Goal: Task Accomplishment & Management: Complete application form

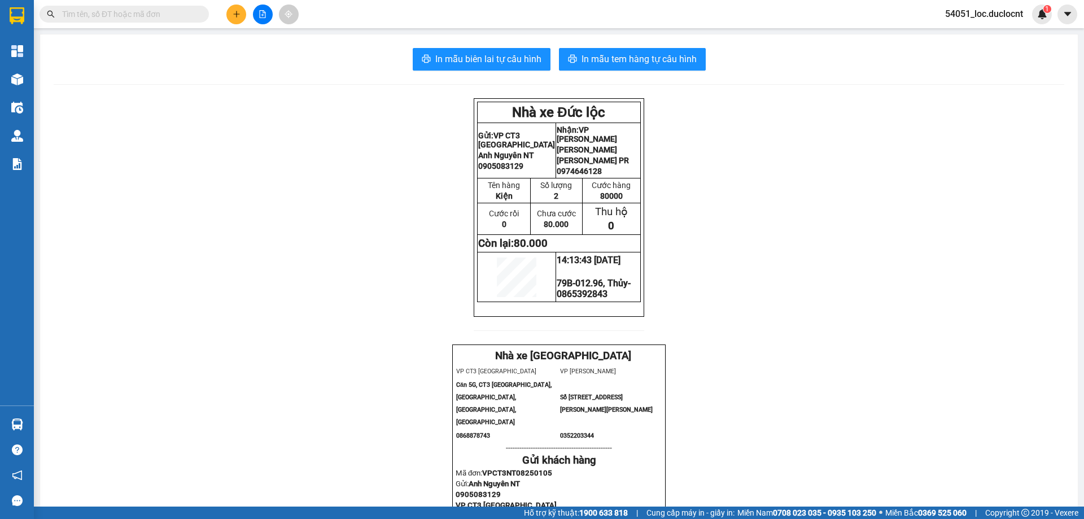
click at [239, 17] on icon "plus" at bounding box center [237, 14] width 8 height 8
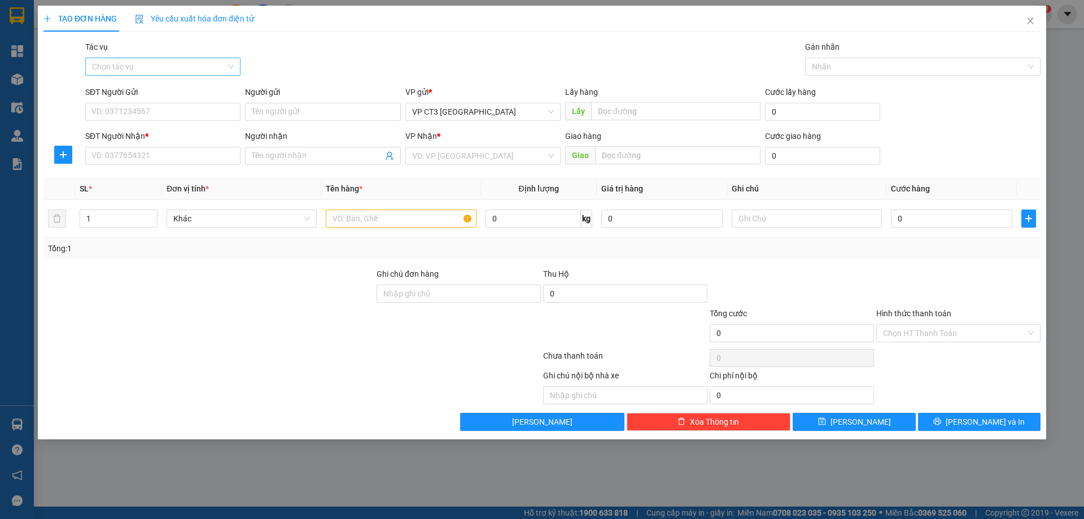
click at [197, 73] on input "Tác vụ" at bounding box center [159, 66] width 134 height 17
click at [182, 103] on div "Nhập hàng kho nhận" at bounding box center [163, 107] width 142 height 12
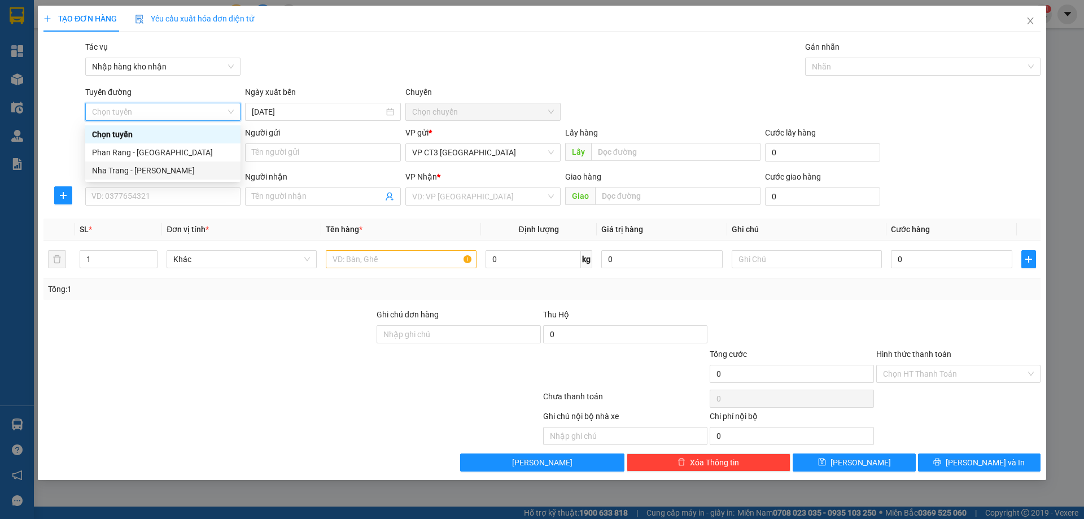
click at [173, 169] on div "Nha Trang - [PERSON_NAME]" at bounding box center [163, 170] width 142 height 12
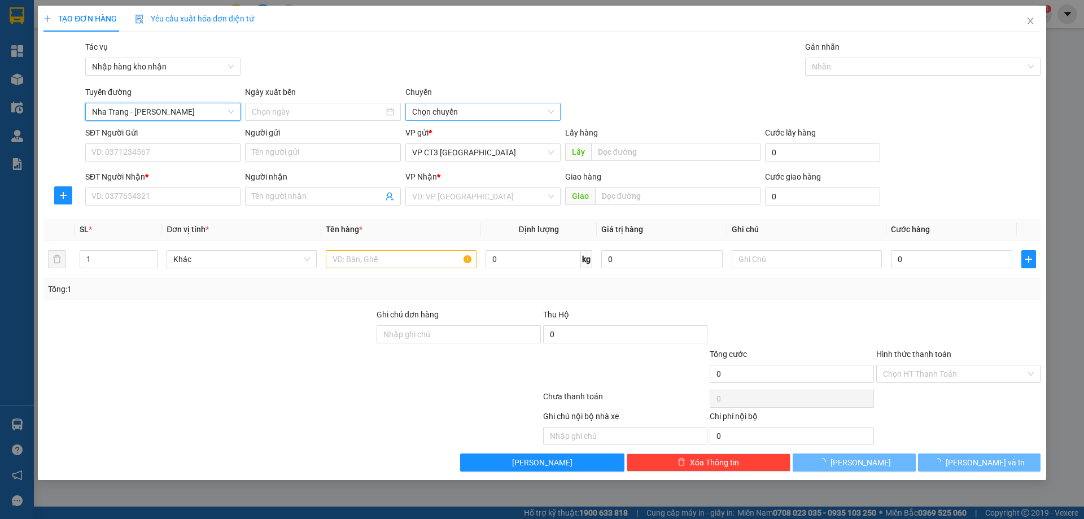
type input "[DATE]"
click at [511, 114] on span "04:30" at bounding box center [483, 111] width 142 height 17
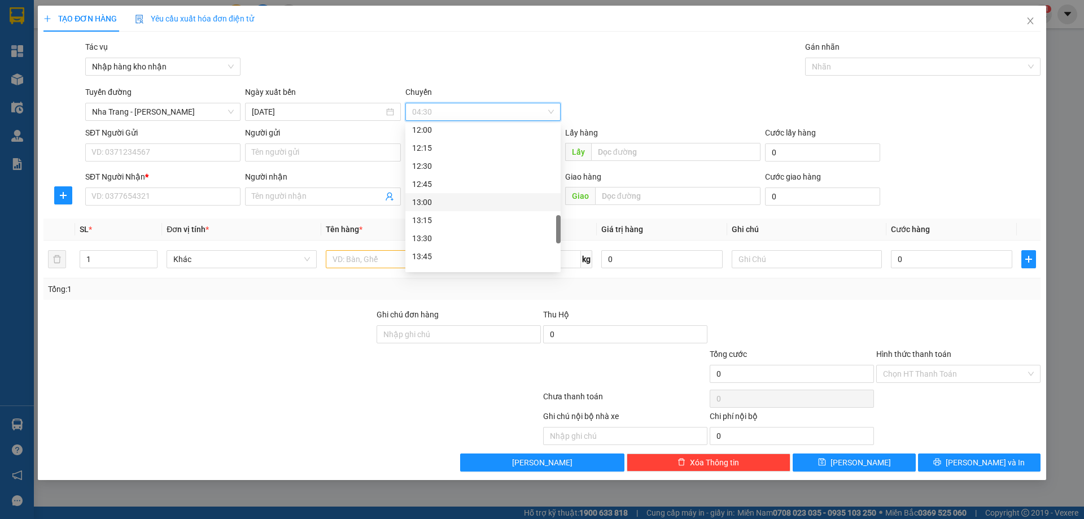
scroll to position [734, 0]
click at [443, 212] on div "15:30" at bounding box center [483, 213] width 142 height 12
click at [432, 216] on div "15:30" at bounding box center [483, 213] width 142 height 12
click at [619, 69] on div at bounding box center [917, 67] width 218 height 14
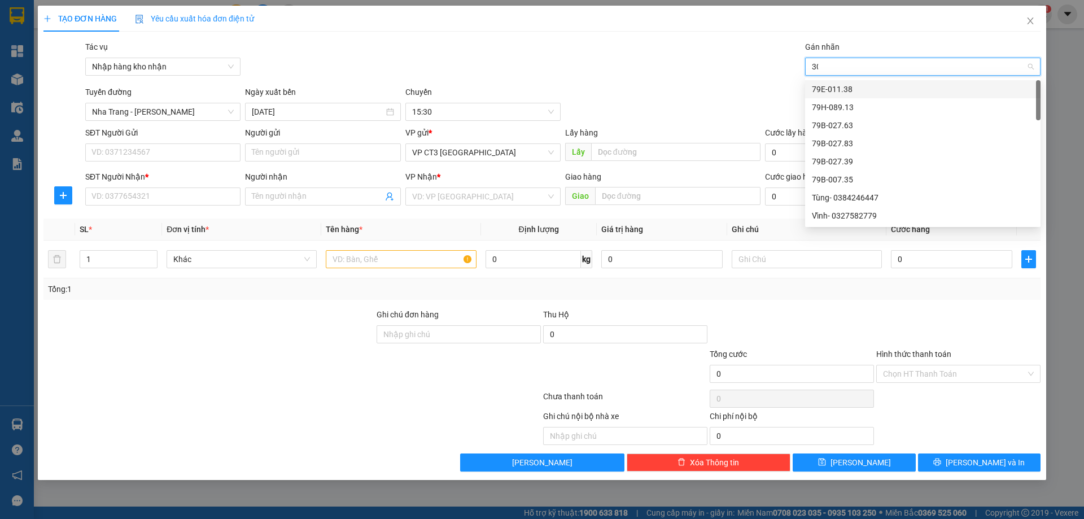
type input "303"
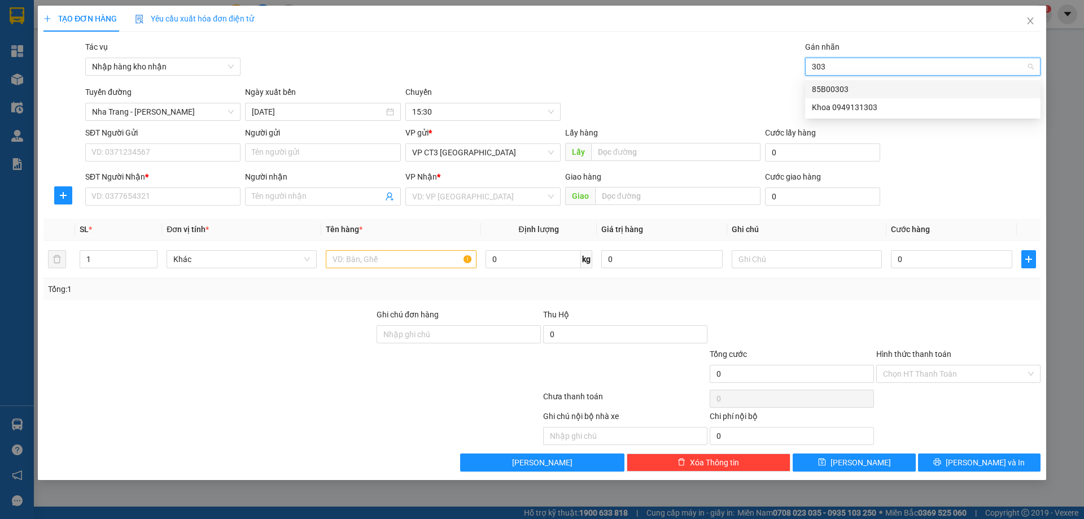
click at [619, 90] on div "85B00303" at bounding box center [923, 89] width 222 height 12
type input "thoai"
click at [619, 88] on div "Thoại em- 0921789189" at bounding box center [923, 89] width 222 height 12
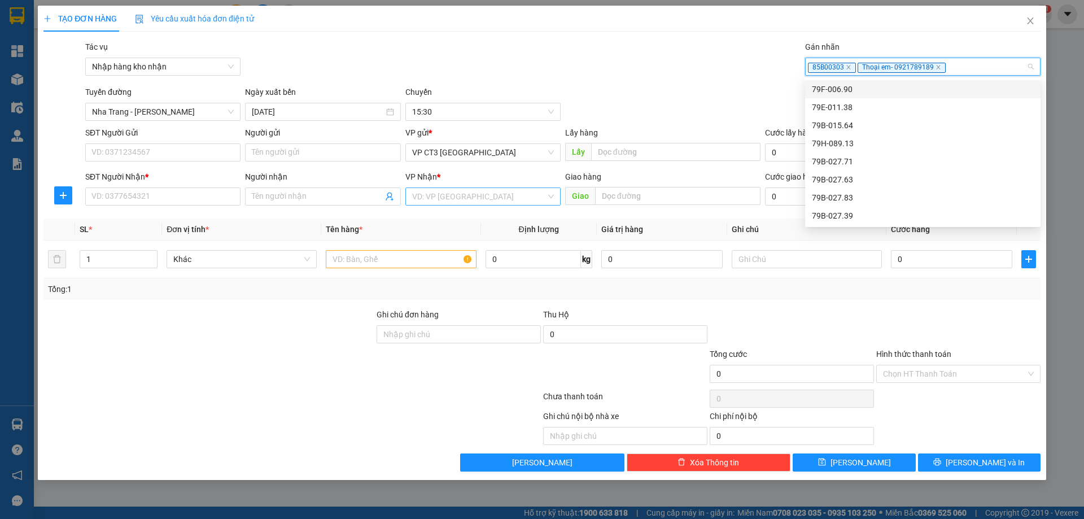
click at [449, 196] on input "search" at bounding box center [479, 196] width 134 height 17
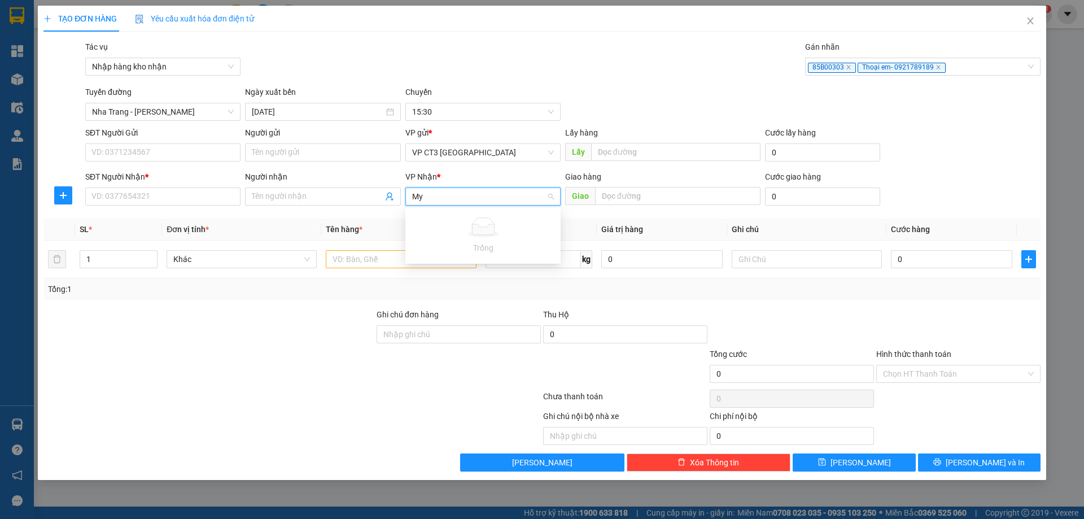
type input "M"
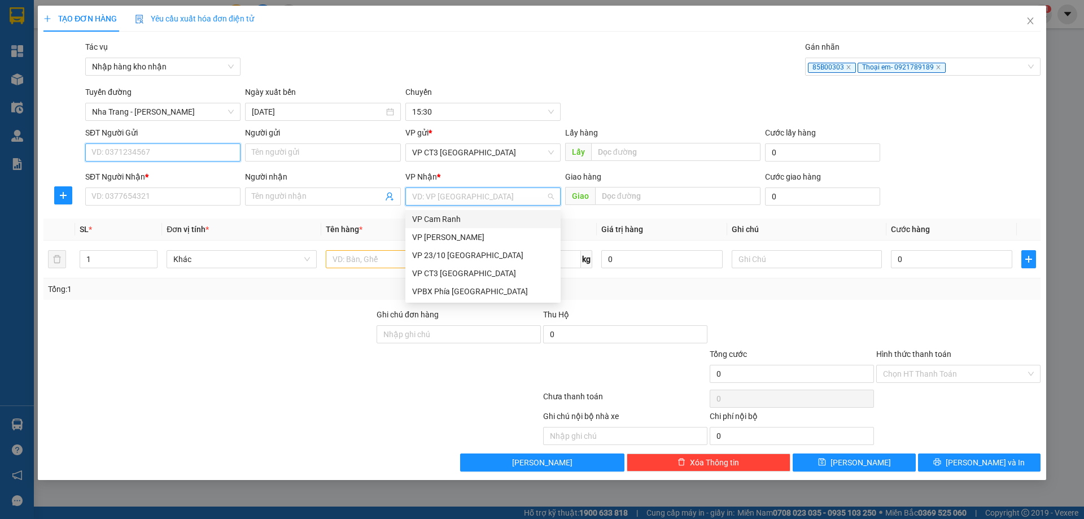
click at [173, 153] on input "SĐT Người Gửi" at bounding box center [162, 152] width 155 height 18
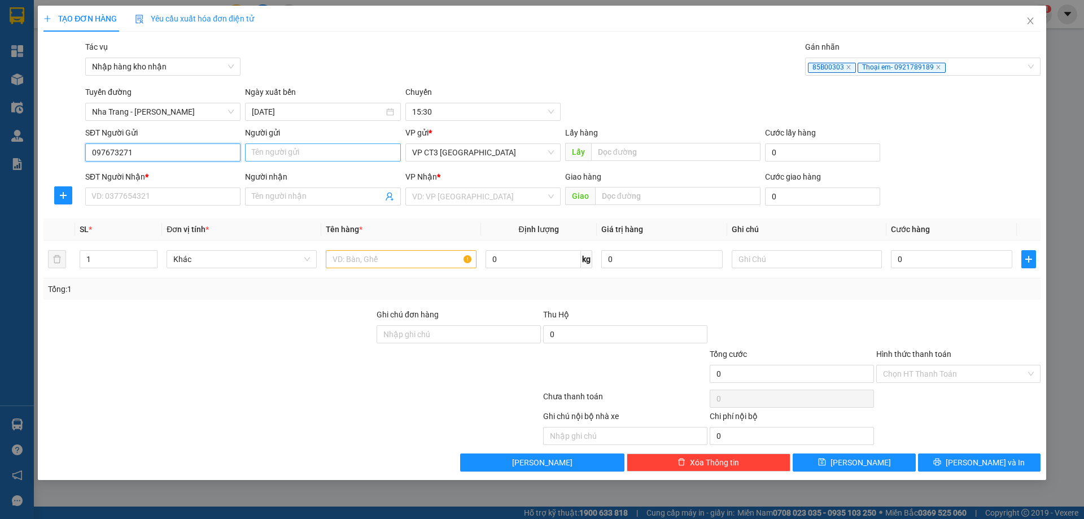
type input "0976732719"
click at [195, 170] on div "0976732719 - Chị Thương Yến" at bounding box center [163, 175] width 142 height 12
type input "Chị Thương Yến"
type input "0862028779"
type input "Lĩnh Mỹ Ca"
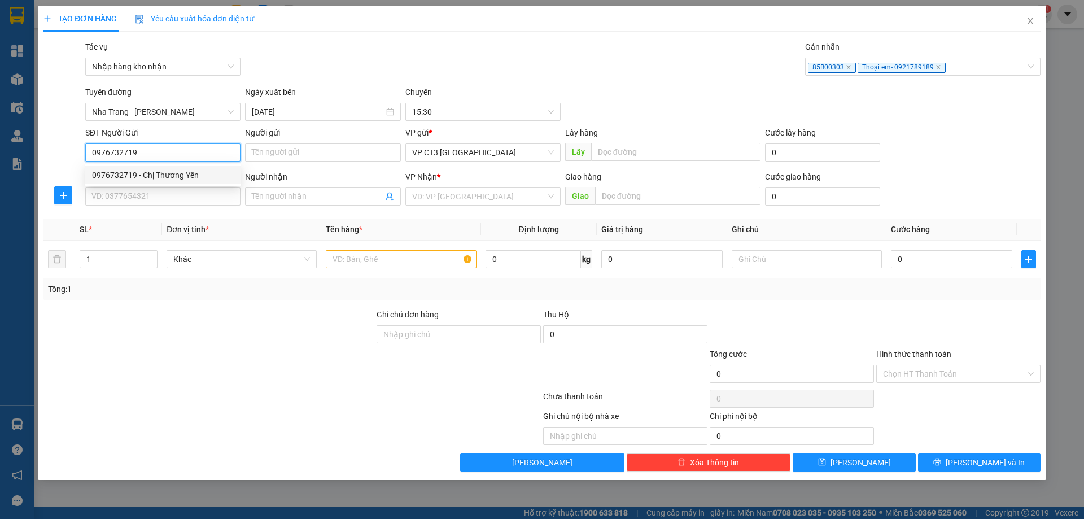
type input "Ngã 3 Mỹ Ca"
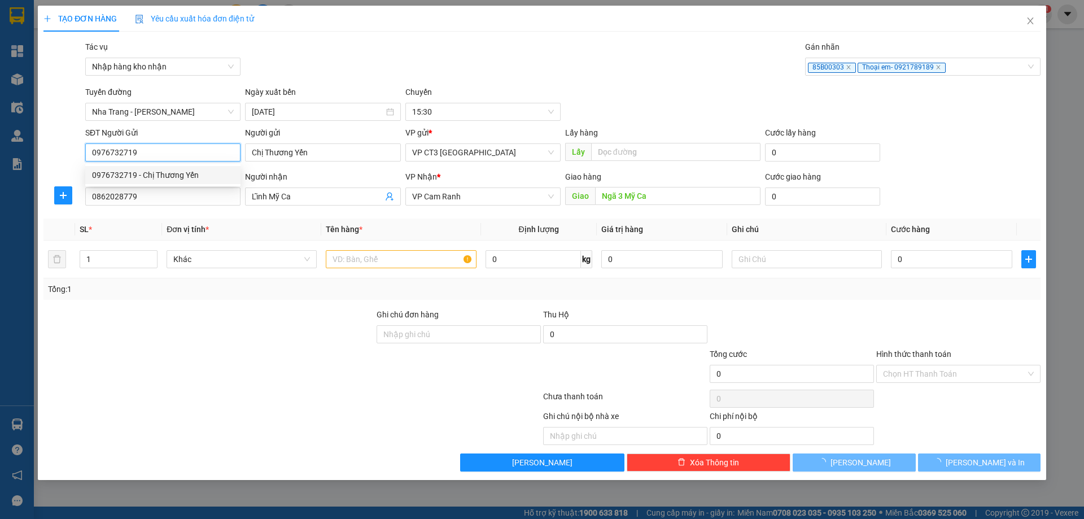
type input "40.000"
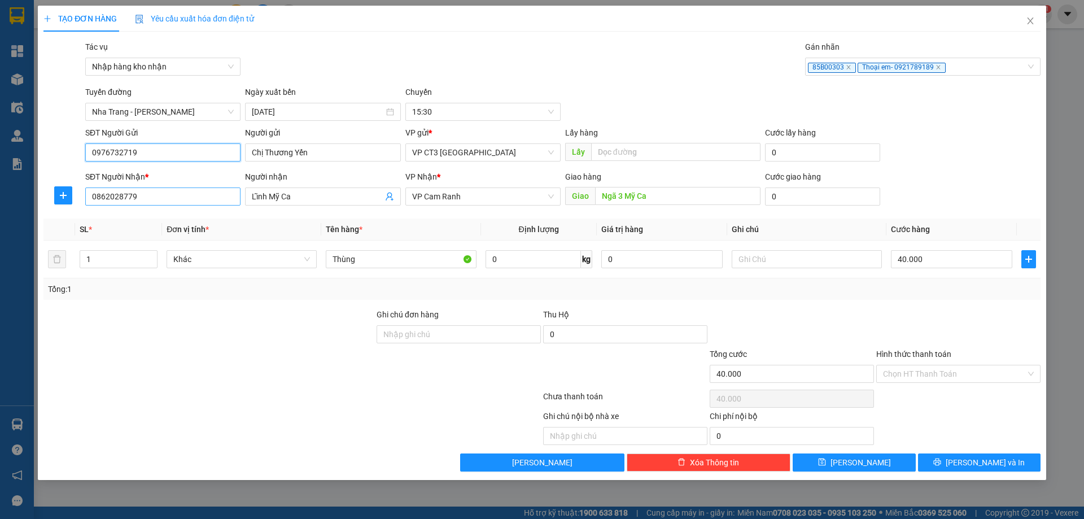
type input "0976732719"
drag, startPoint x: 167, startPoint y: 196, endPoint x: 47, endPoint y: 196, distance: 119.7
click at [47, 196] on div "SĐT Người Nhận * 0862028779 0862028779 Người nhận Lĩnh Mỹ Ca VP Nhận * VP Cam R…" at bounding box center [541, 190] width 999 height 40
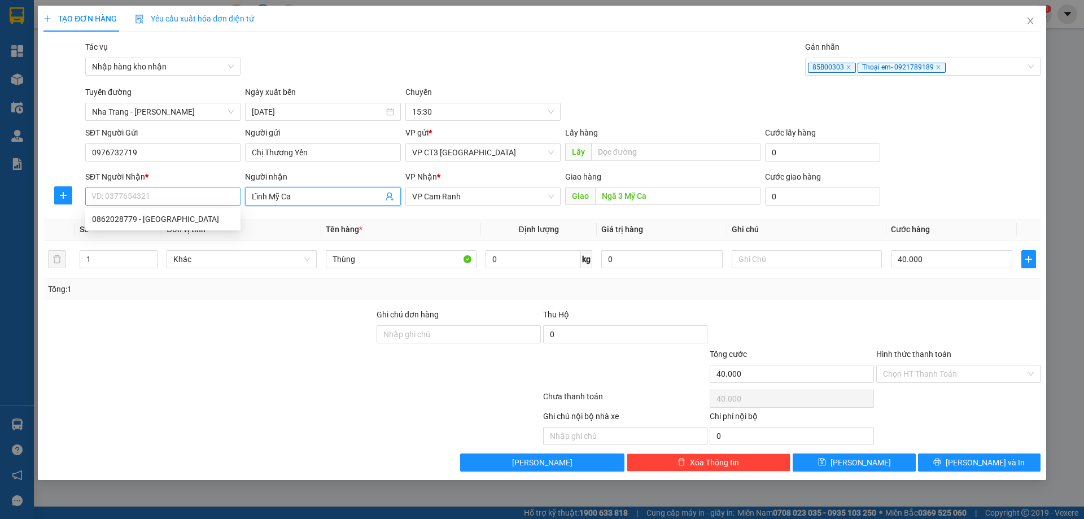
drag, startPoint x: 326, startPoint y: 194, endPoint x: 173, endPoint y: 197, distance: 153.6
click at [173, 197] on div "SĐT Người Nhận * VD: 0377654321 Người nhận Lĩnh Mỹ Ca Lĩnh Mỹ Ca VP Nhận * VP C…" at bounding box center [563, 190] width 960 height 40
click at [180, 196] on input "SĐT Người Nhận *" at bounding box center [162, 196] width 155 height 18
type input "0344462221"
click at [295, 201] on input "Người nhận" at bounding box center [317, 196] width 130 height 12
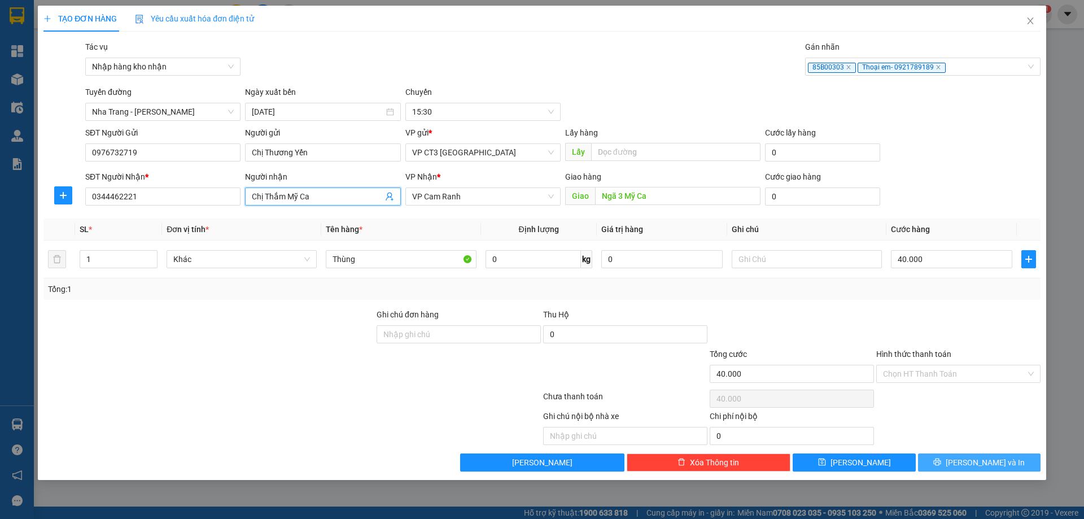
type input "Chị Thắm Mỹ Ca"
click at [619, 461] on span "[PERSON_NAME] và In" at bounding box center [985, 462] width 79 height 12
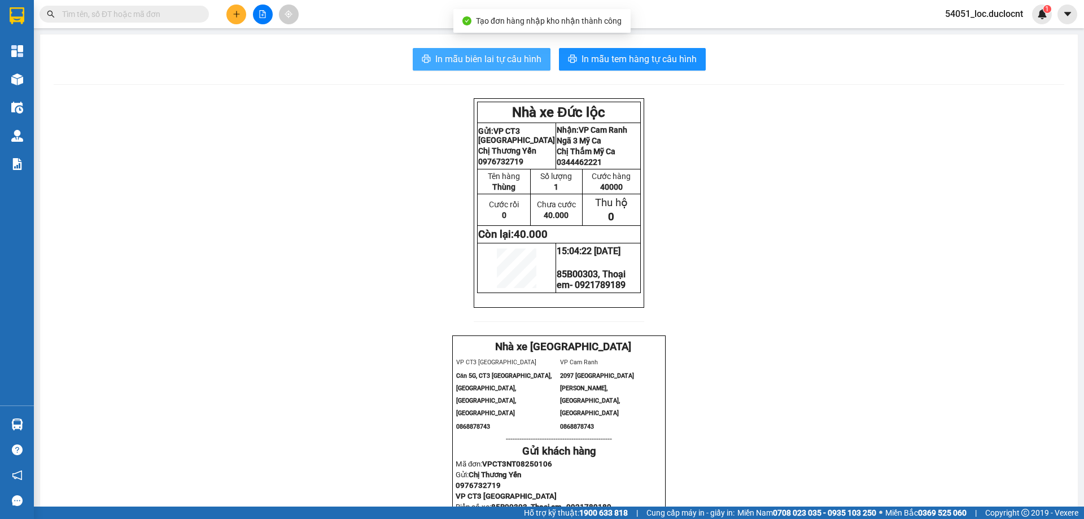
click at [497, 64] on span "In mẫu biên lai tự cấu hình" at bounding box center [488, 59] width 106 height 14
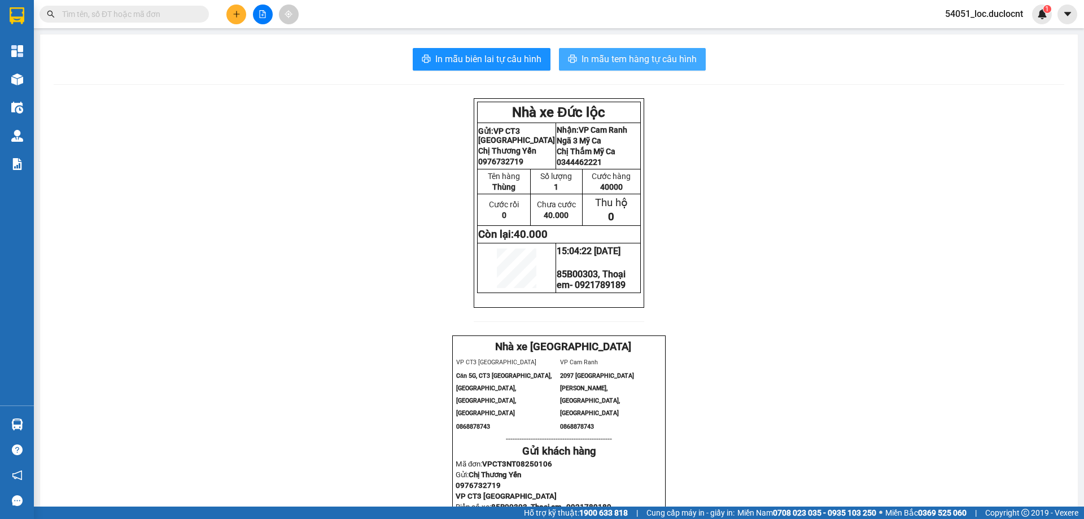
click at [619, 58] on span "In mẫu tem hàng tự cấu hình" at bounding box center [638, 59] width 115 height 14
